Goal: Task Accomplishment & Management: Manage account settings

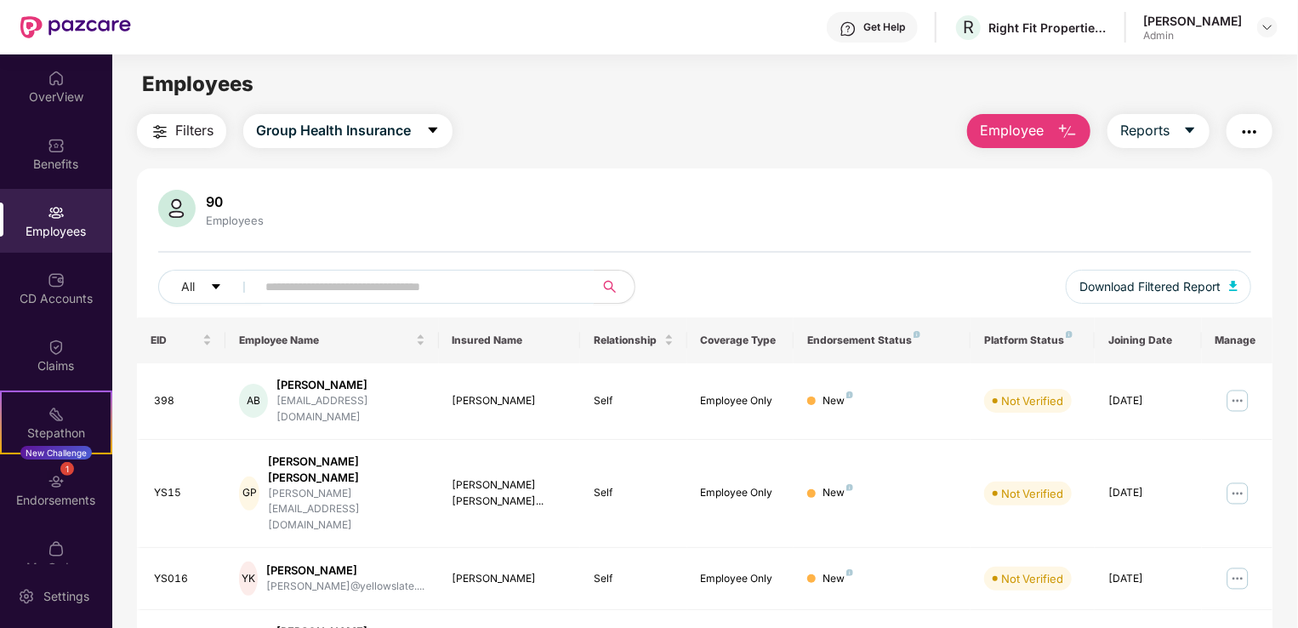
click at [524, 284] on input "text" at bounding box center [417, 287] width 305 height 26
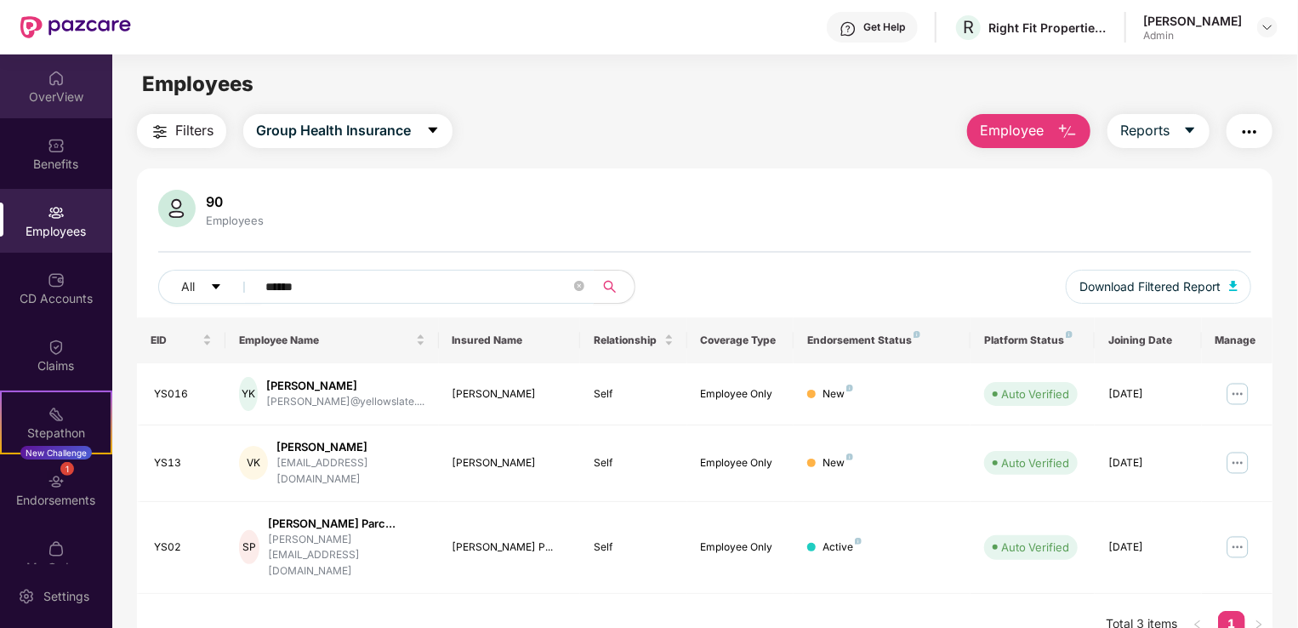
type input "******"
click at [57, 104] on div "OverView" at bounding box center [56, 96] width 112 height 17
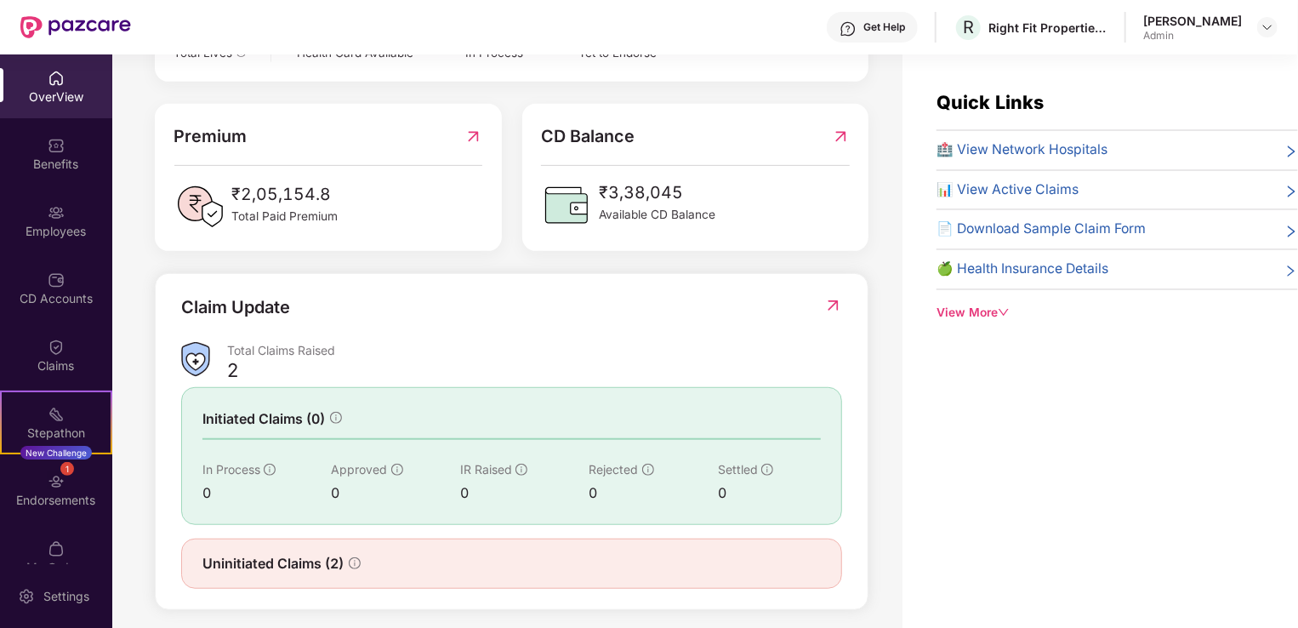
scroll to position [415, 0]
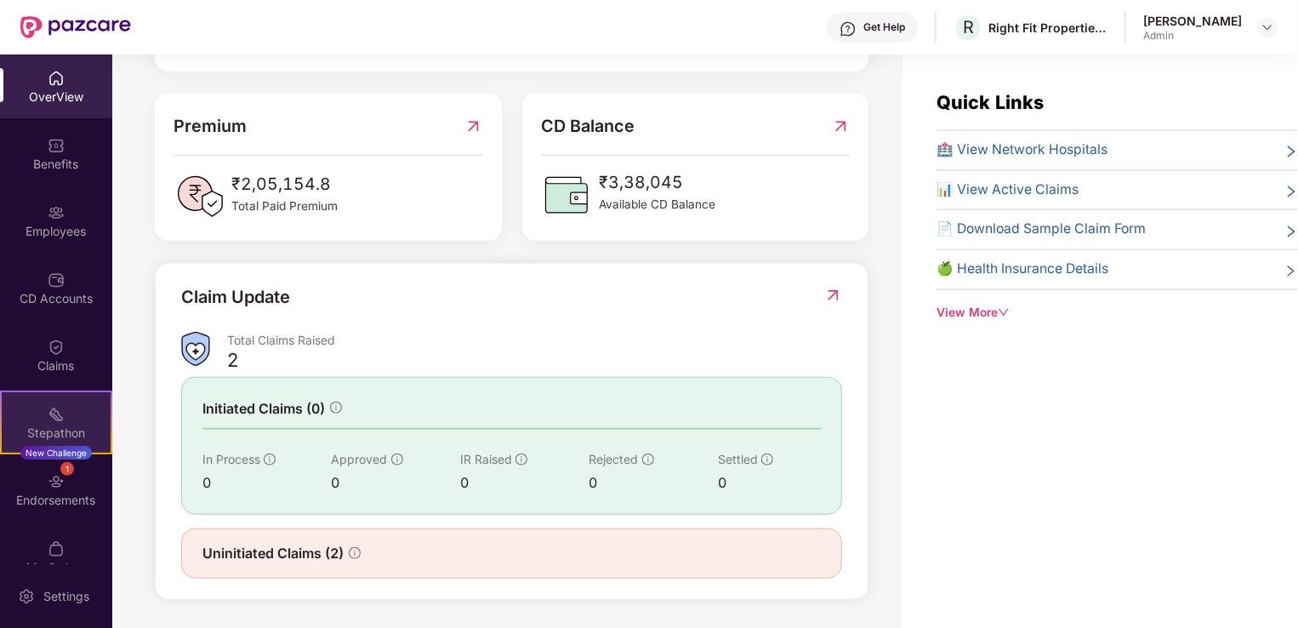
click at [47, 451] on div "New Challenge" at bounding box center [55, 453] width 71 height 14
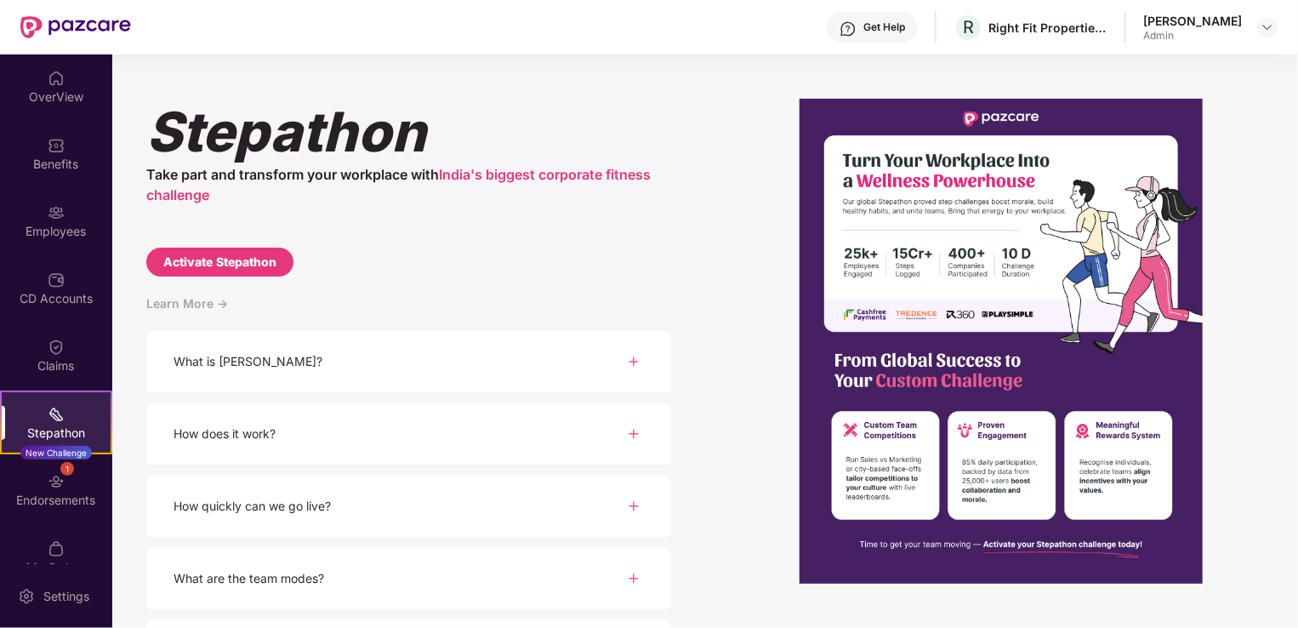
click at [318, 376] on div "What is [PERSON_NAME]?" at bounding box center [408, 362] width 525 height 62
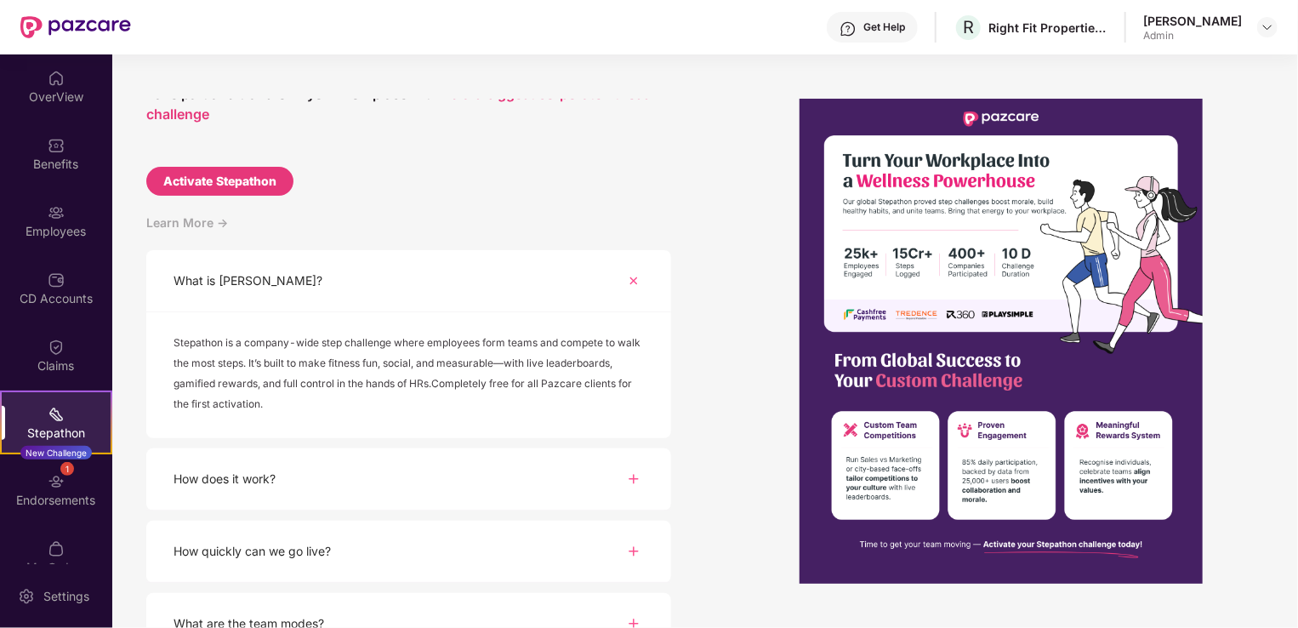
scroll to position [84, 0]
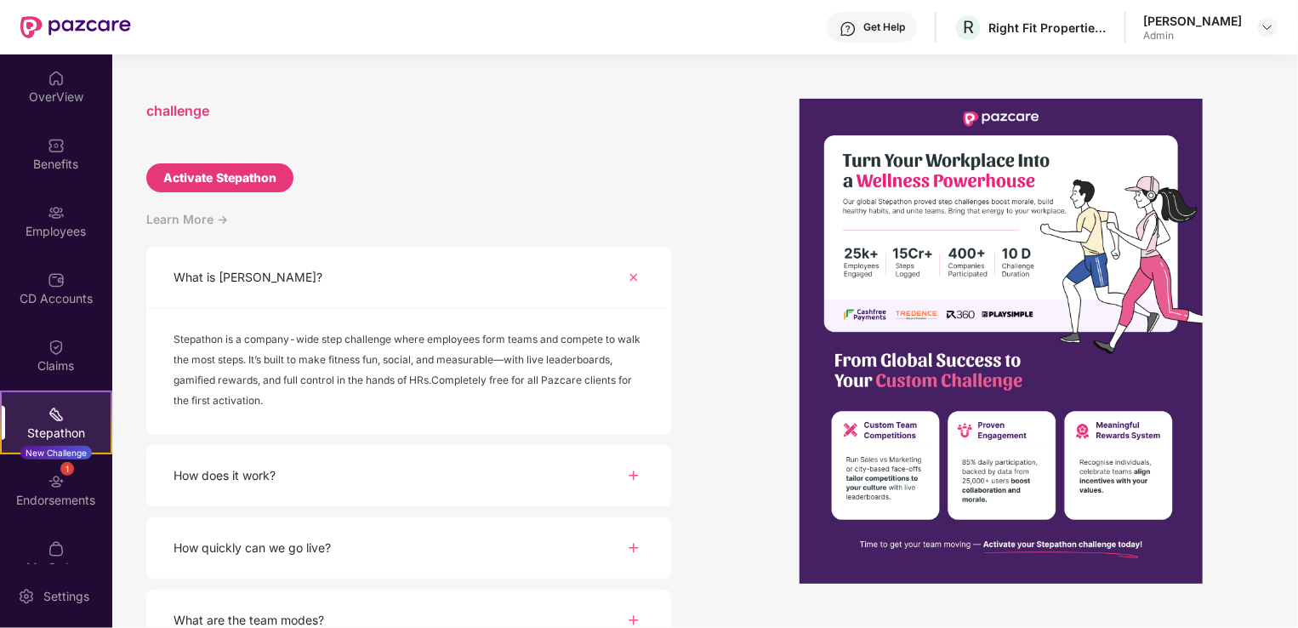
click at [340, 465] on div "How does it work?" at bounding box center [408, 476] width 525 height 62
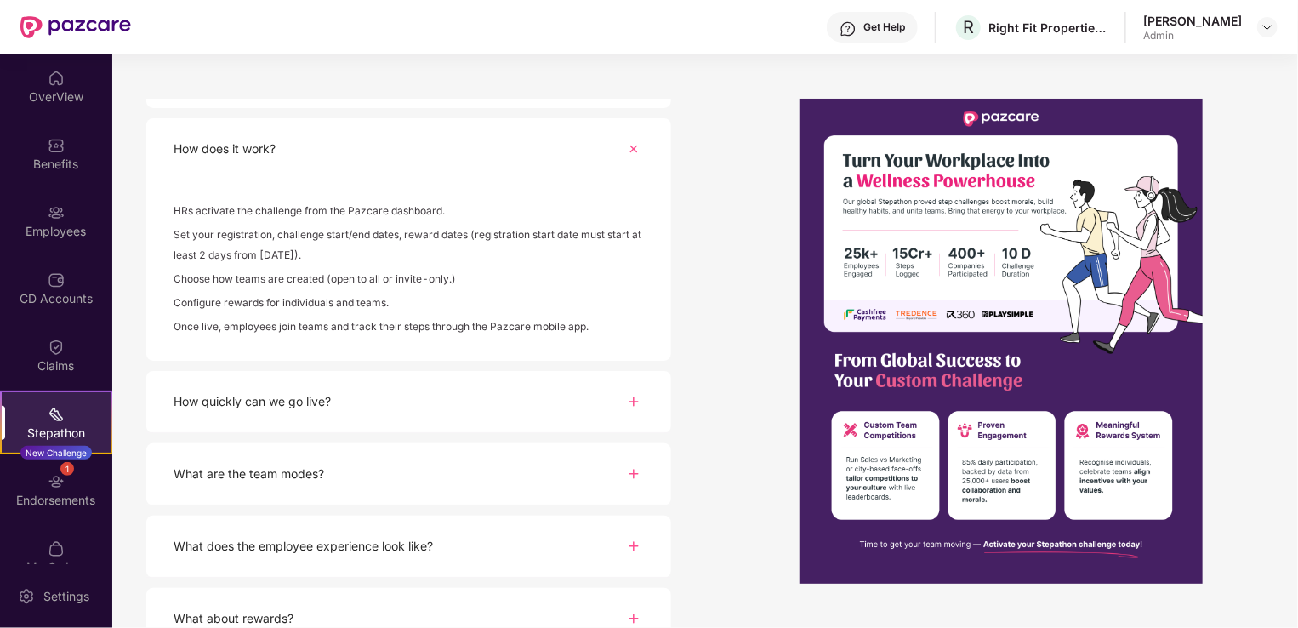
scroll to position [418, 0]
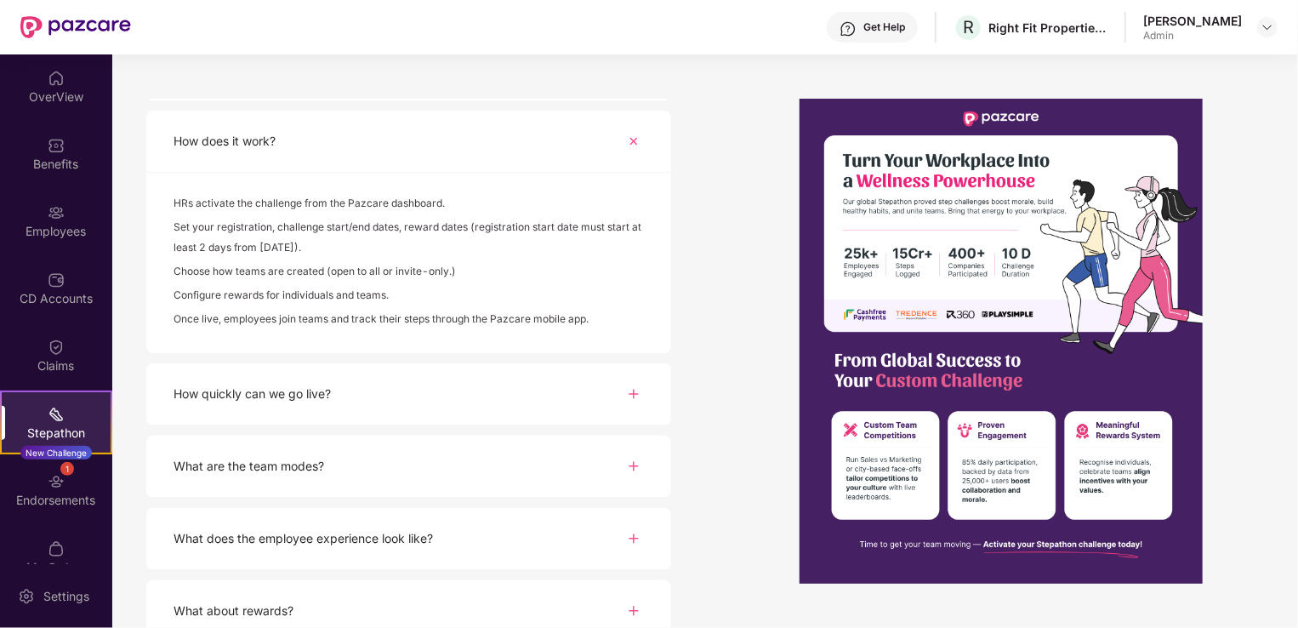
click at [348, 404] on div "How quickly can we go live?" at bounding box center [408, 394] width 525 height 62
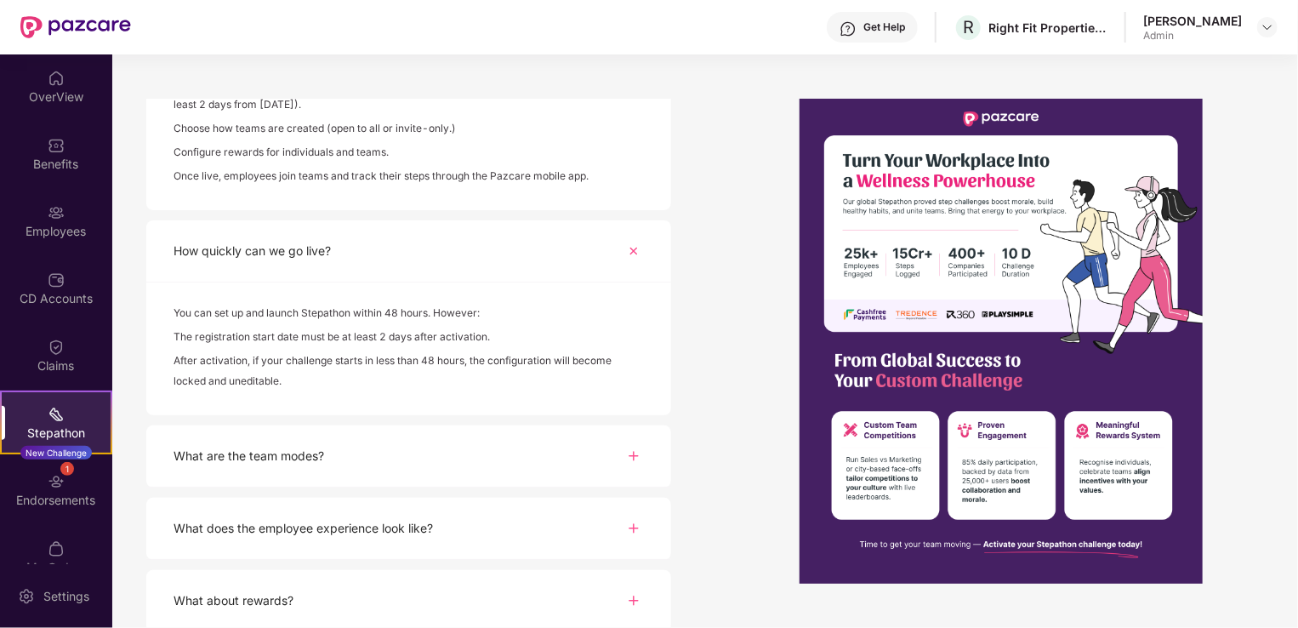
scroll to position [563, 0]
click at [364, 454] on div "What are the team modes?" at bounding box center [408, 455] width 525 height 62
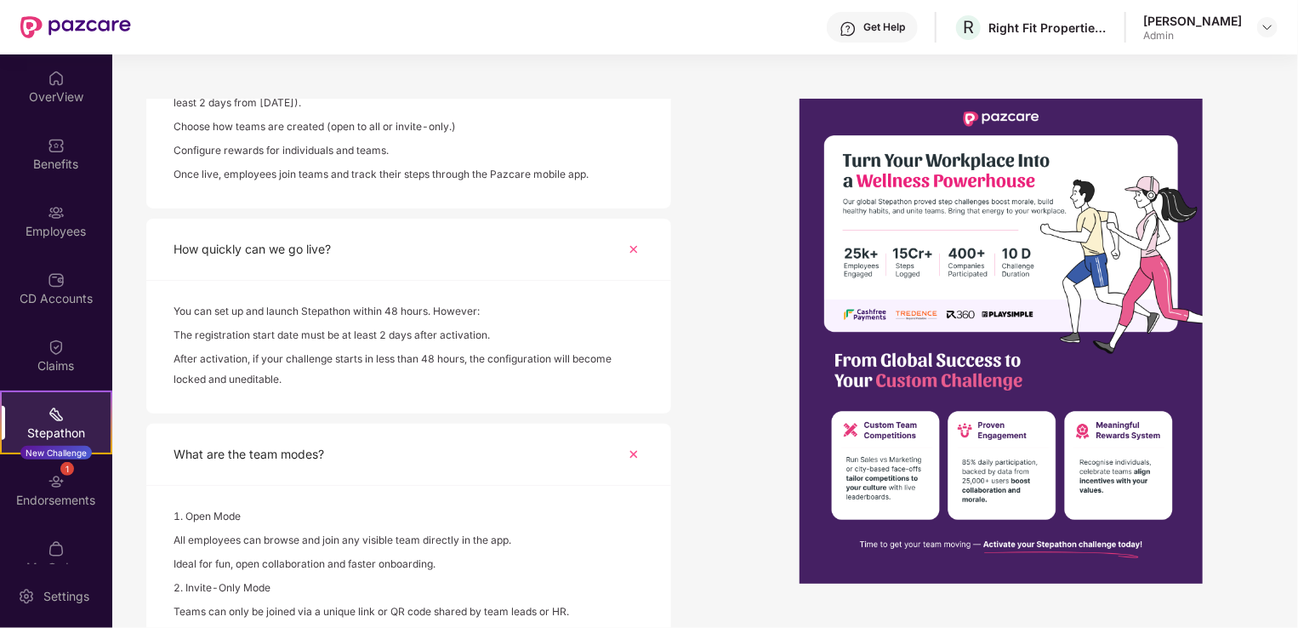
scroll to position [759, 0]
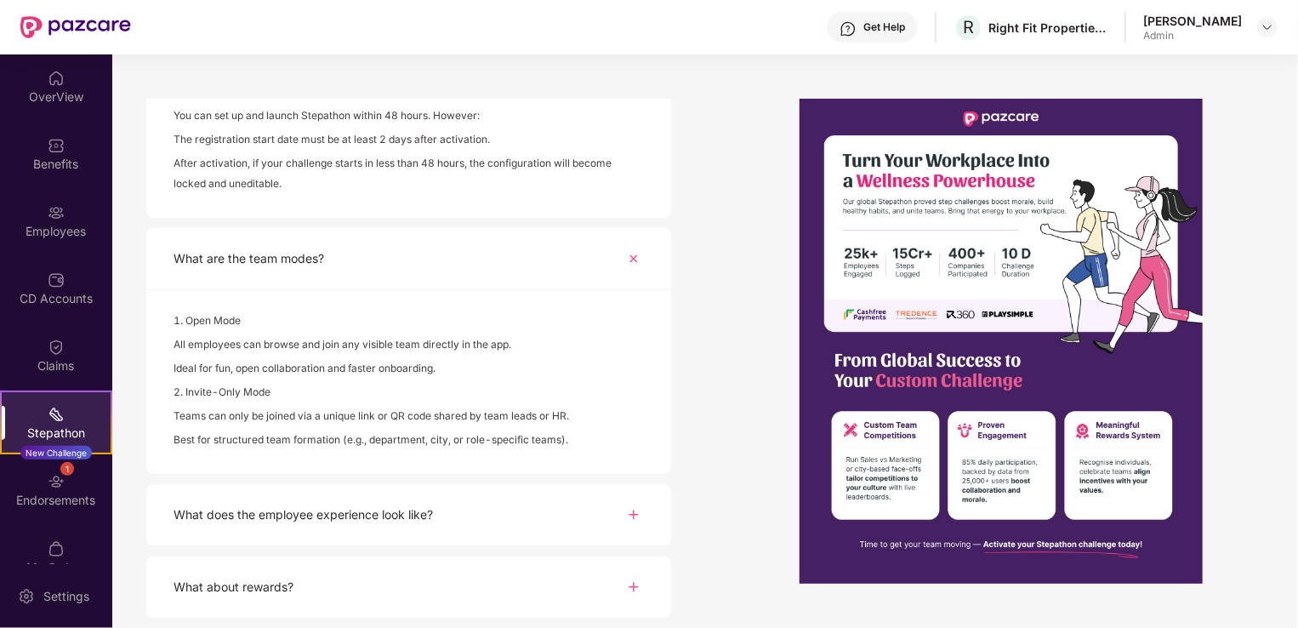
click at [389, 523] on div "What does the employee experience look like?" at bounding box center [302, 514] width 259 height 19
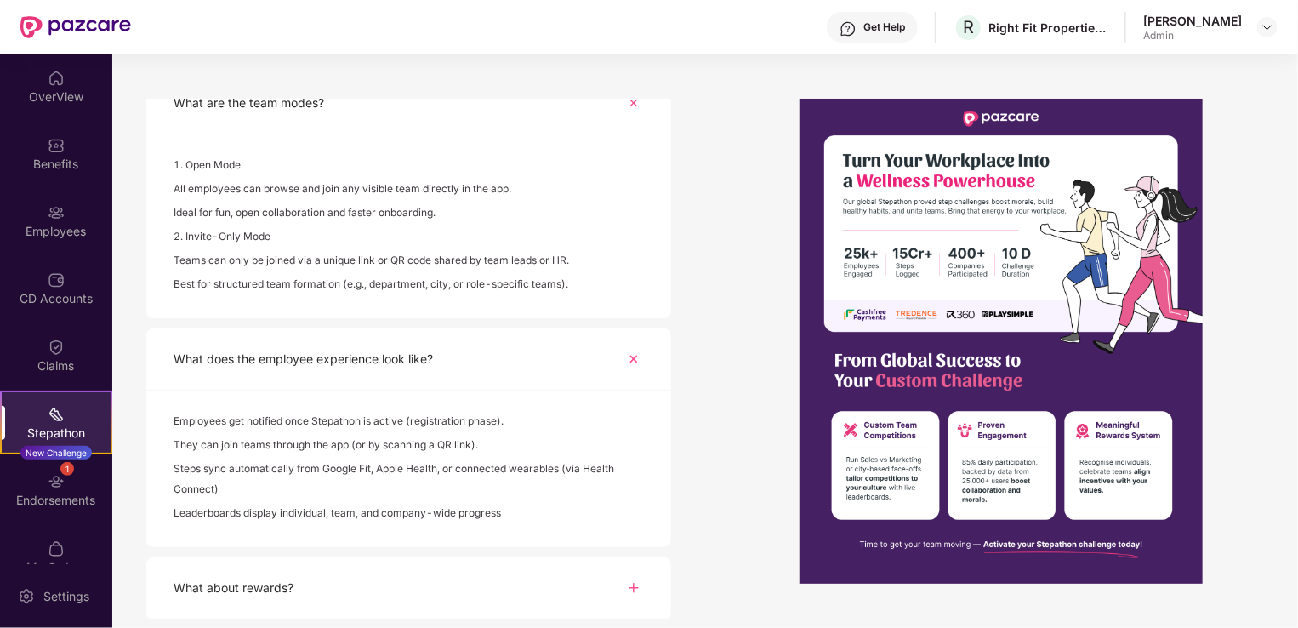
scroll to position [915, 0]
click at [433, 597] on div "What about rewards?" at bounding box center [408, 587] width 525 height 62
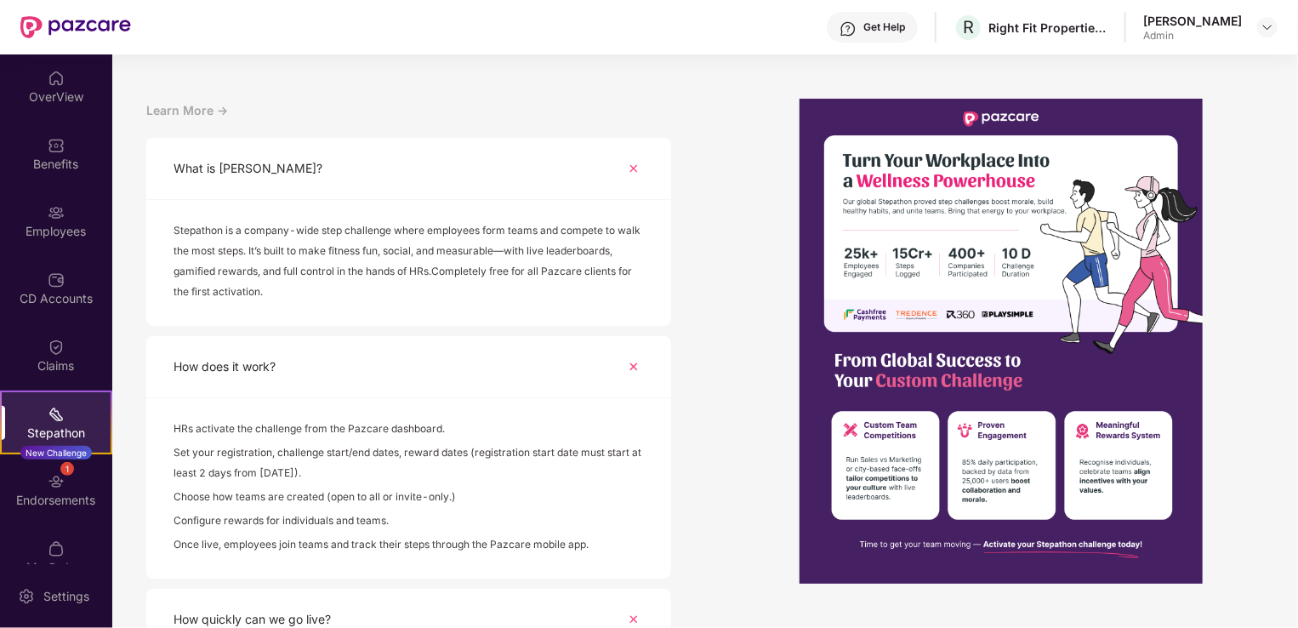
scroll to position [0, 0]
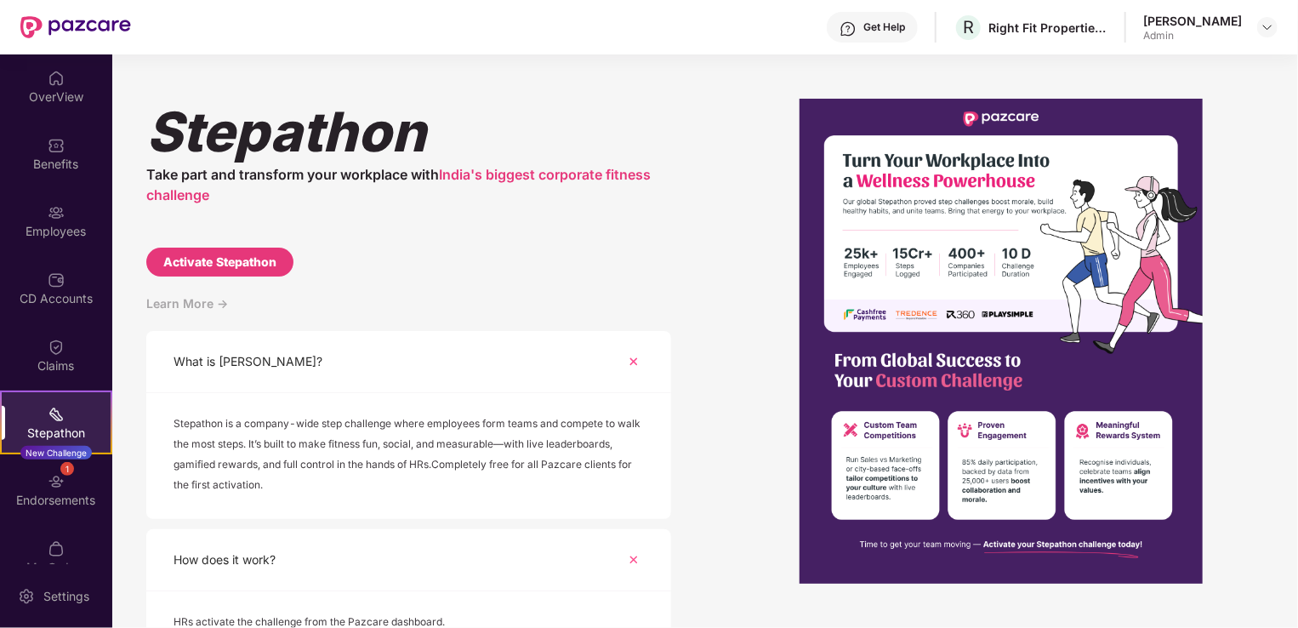
click at [220, 305] on div "Learn More ->" at bounding box center [408, 311] width 525 height 37
click at [64, 104] on div "OverView" at bounding box center [56, 96] width 112 height 17
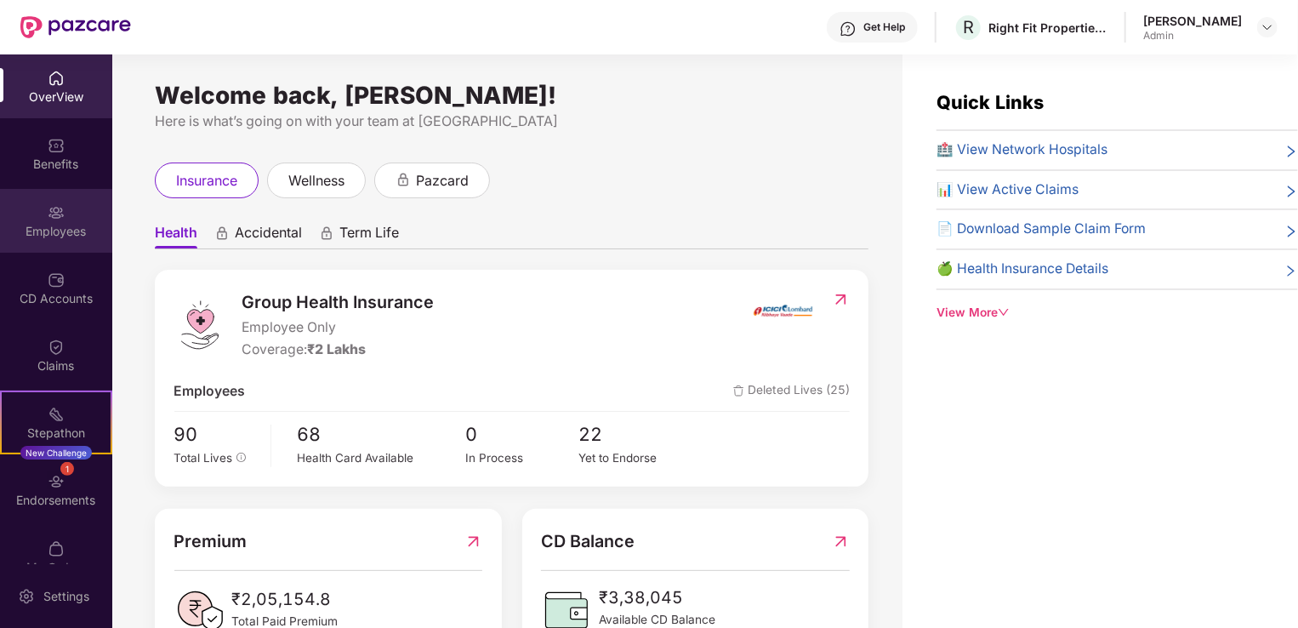
click at [52, 204] on img at bounding box center [56, 212] width 17 height 17
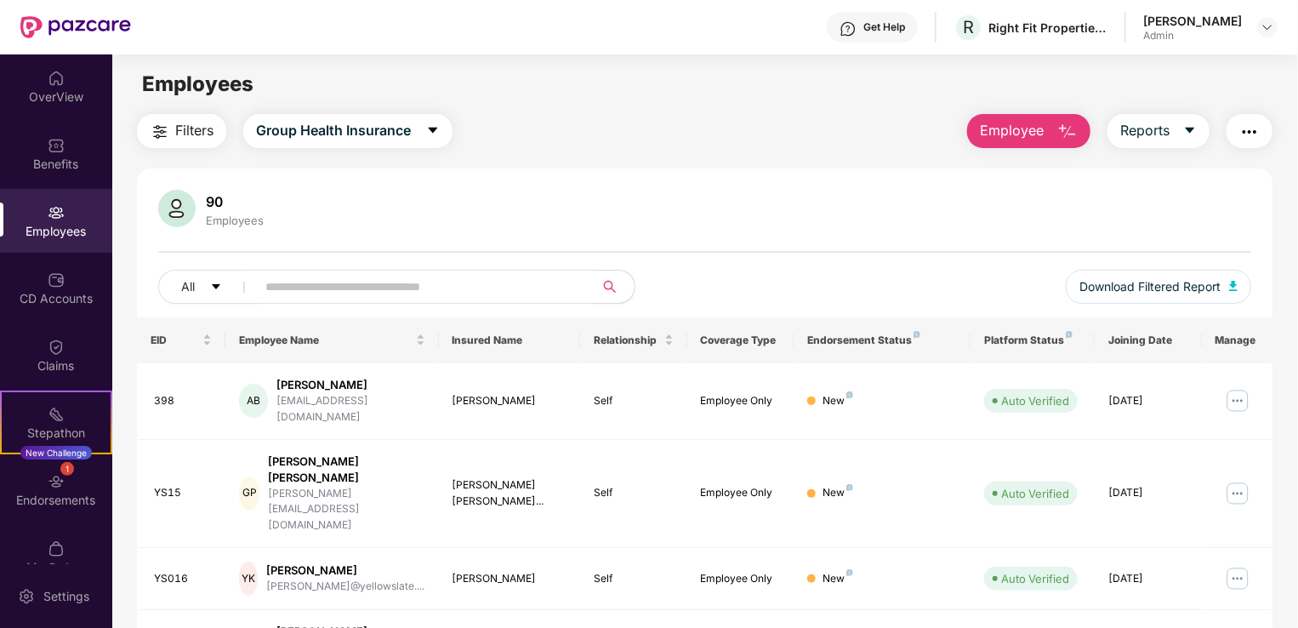
click at [993, 124] on span "Employee" at bounding box center [1012, 130] width 64 height 21
click at [61, 210] on img at bounding box center [56, 212] width 17 height 17
click at [92, 253] on div "OverView Benefits Employees CD Accounts Claims Stepathon New Challenge 1 Endors…" at bounding box center [56, 308] width 112 height 509
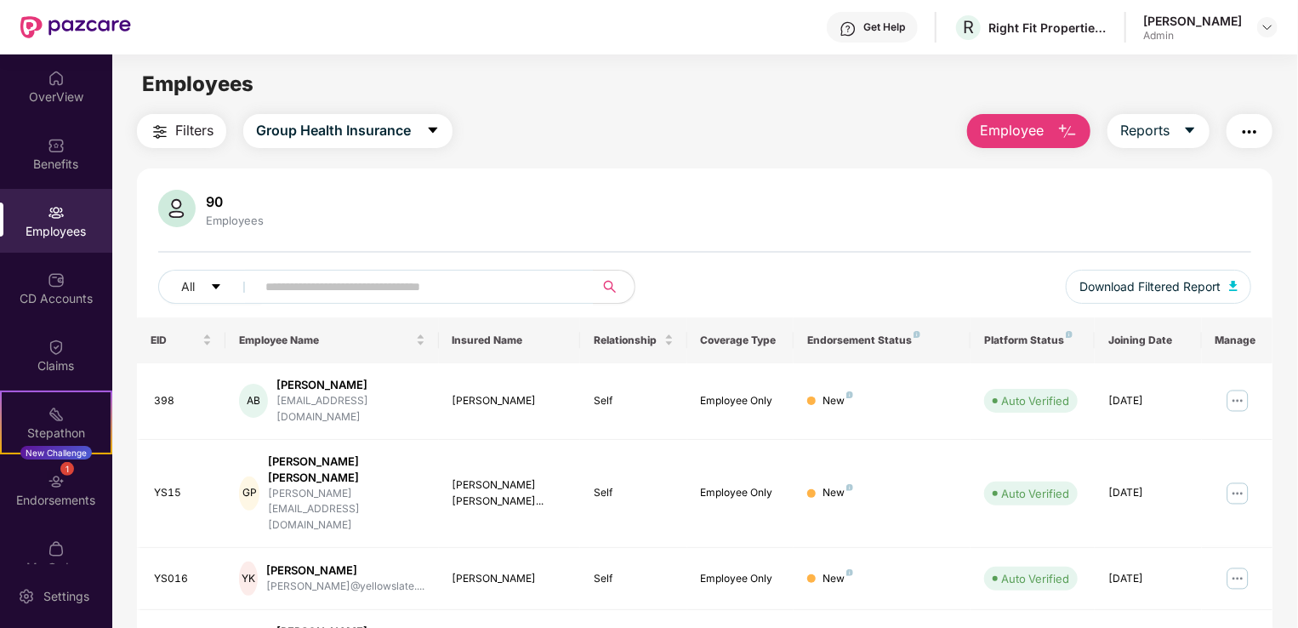
click at [1033, 133] on span "Employee" at bounding box center [1012, 130] width 64 height 21
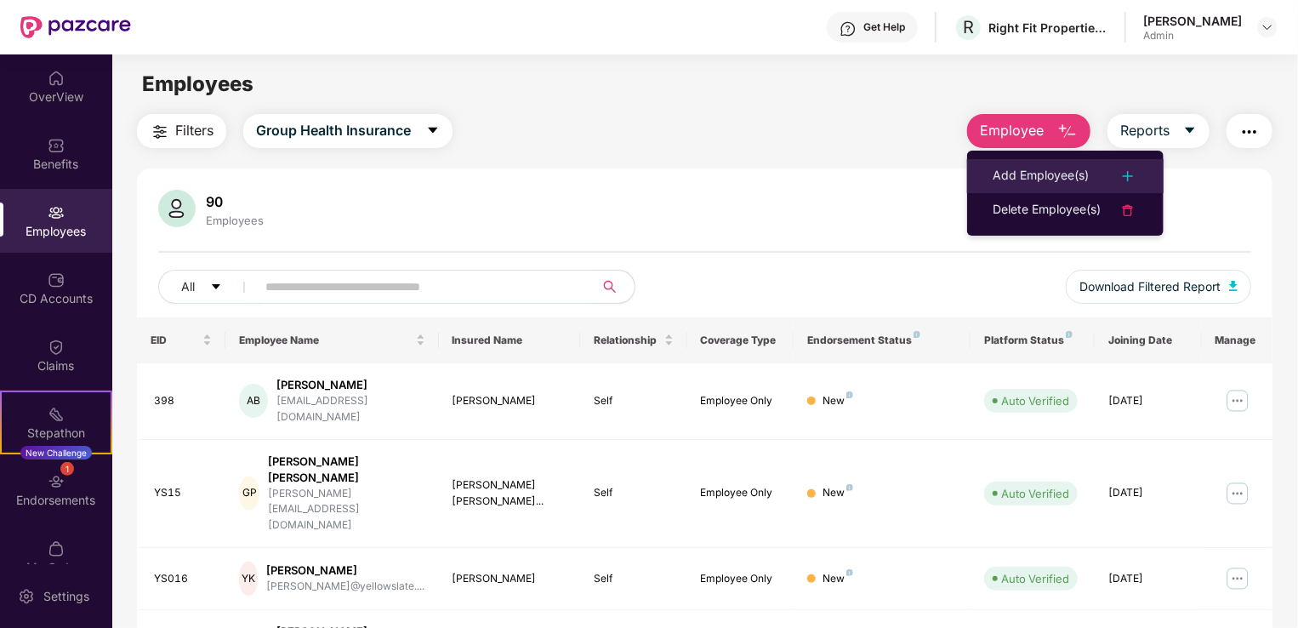
click at [1046, 172] on div "Add Employee(s)" at bounding box center [1040, 176] width 96 height 20
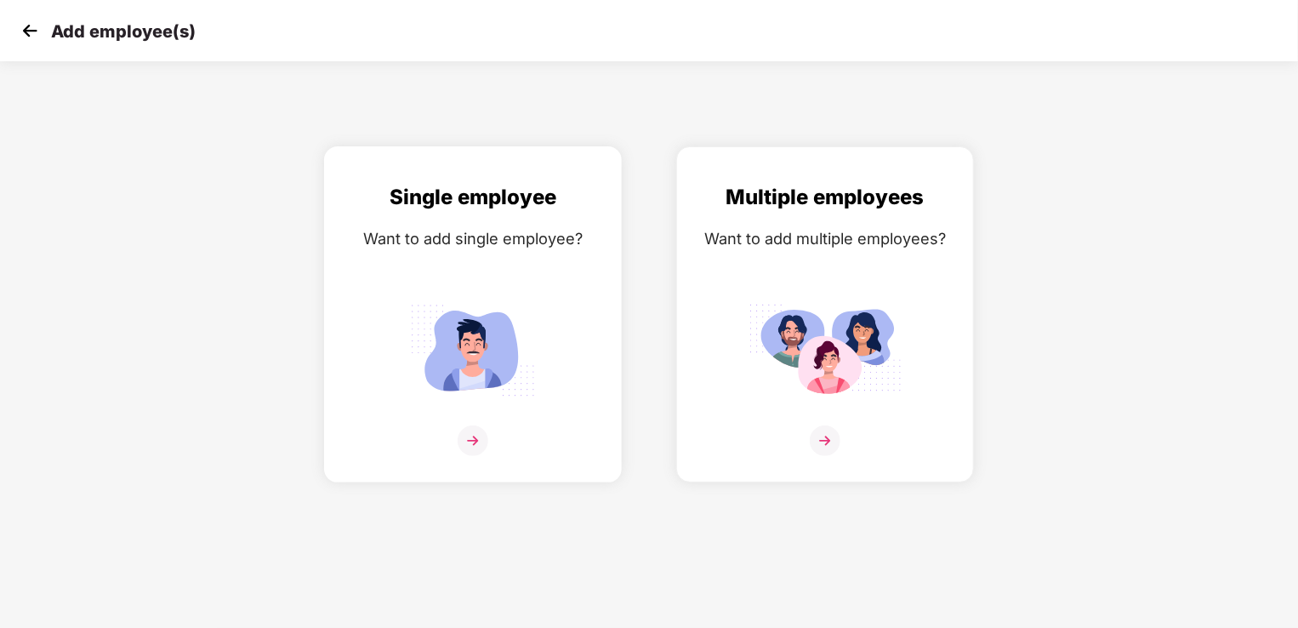
click at [473, 434] on img at bounding box center [473, 440] width 31 height 31
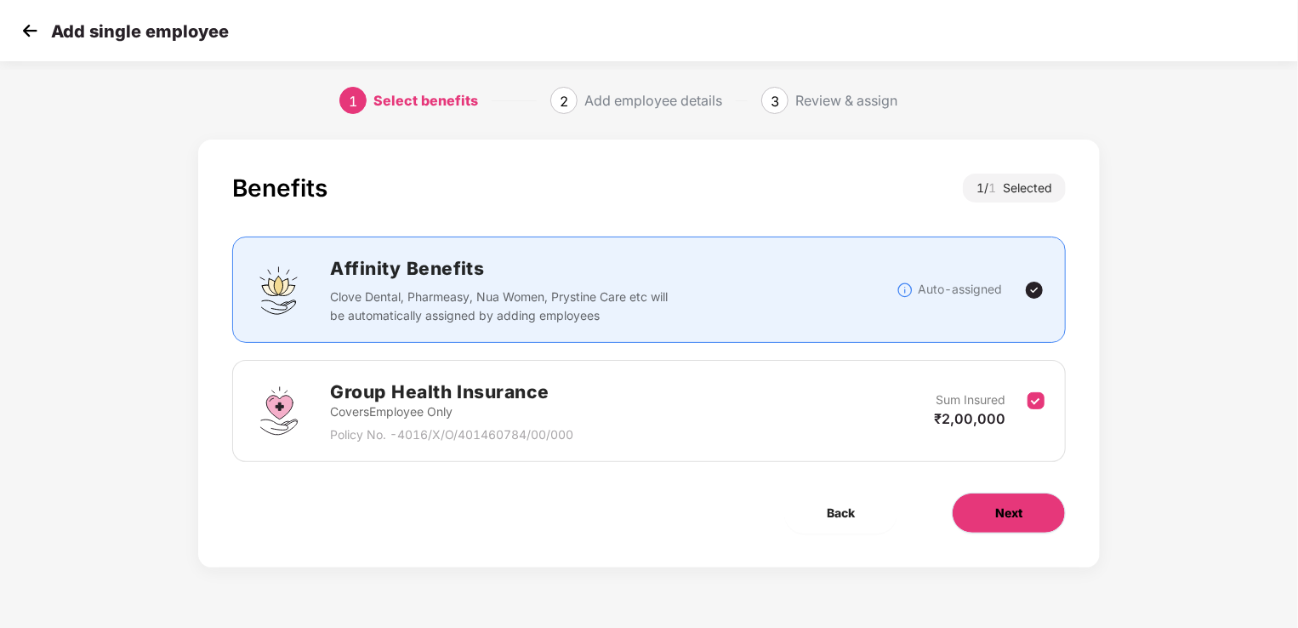
click at [987, 518] on button "Next" at bounding box center [1009, 512] width 114 height 41
